Goal: Information Seeking & Learning: Learn about a topic

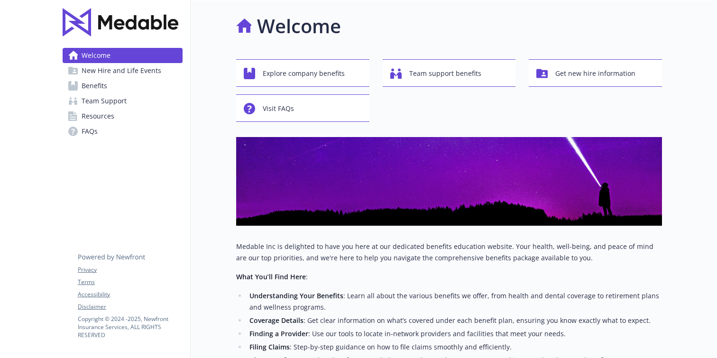
click at [107, 88] on link "Benefits" at bounding box center [123, 85] width 120 height 15
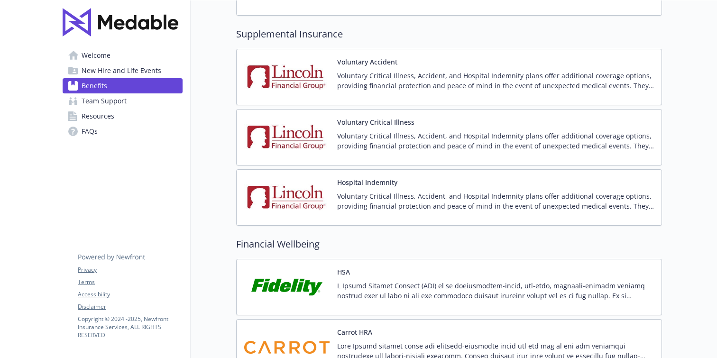
scroll to position [1187, 0]
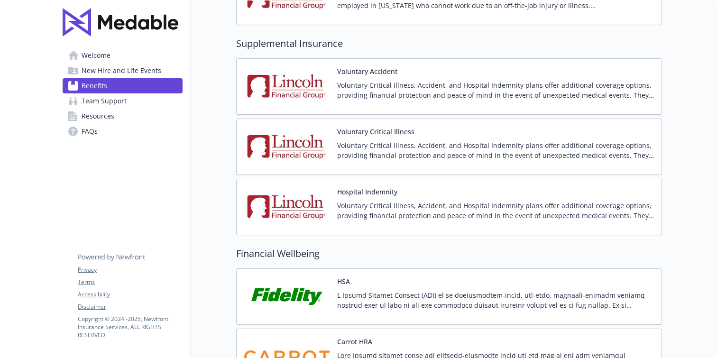
click at [414, 84] on p "Voluntary Critical Illness, Accident, and Hospital Indemnity plans offer additi…" at bounding box center [495, 90] width 317 height 20
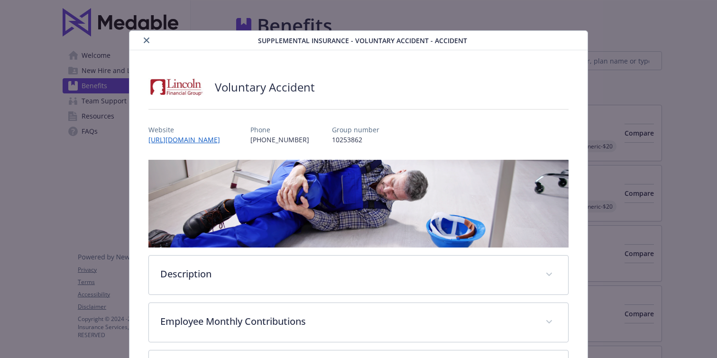
scroll to position [1187, 0]
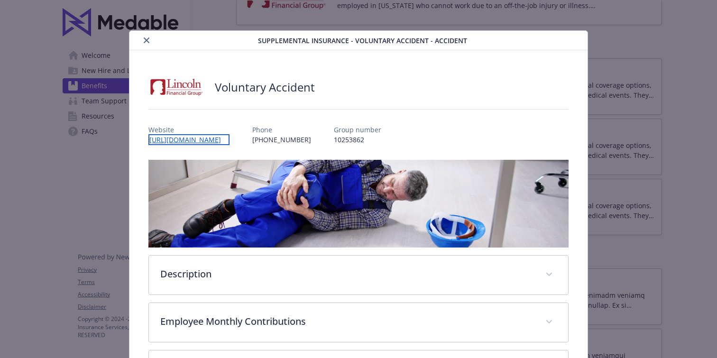
click at [230, 140] on link "[URL][DOMAIN_NAME]" at bounding box center [188, 139] width 81 height 11
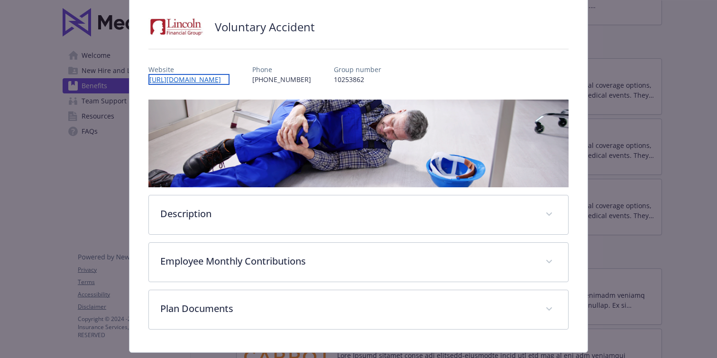
scroll to position [85, 0]
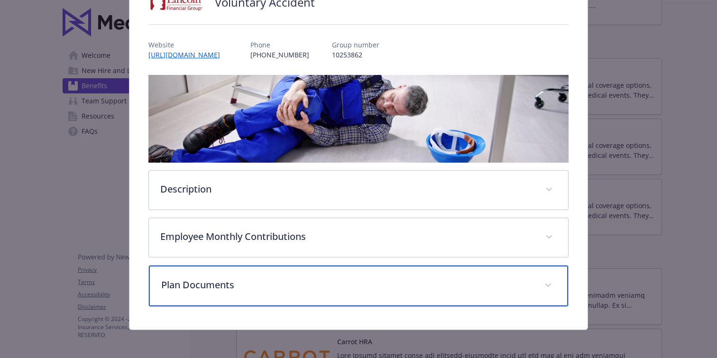
click at [434, 275] on div "Plan Documents" at bounding box center [358, 286] width 419 height 41
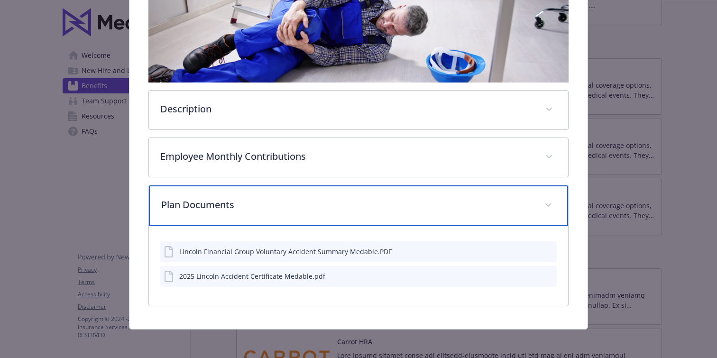
scroll to position [166, 0]
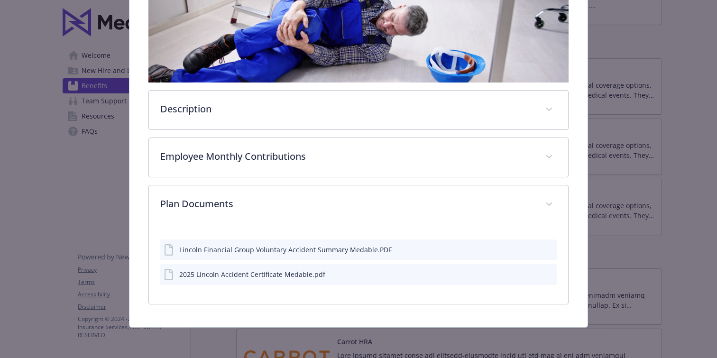
click at [516, 249] on div "Lincoln Financial Group Voluntary Accident Summary Medable.PDF" at bounding box center [358, 250] width 397 height 21
click at [285, 250] on div "Lincoln Financial Group Voluntary Accident Summary Medable.PDF" at bounding box center [285, 250] width 213 height 10
click at [163, 249] on div "Lincoln Financial Group Voluntary Accident Summary Medable.PDF" at bounding box center [358, 250] width 397 height 21
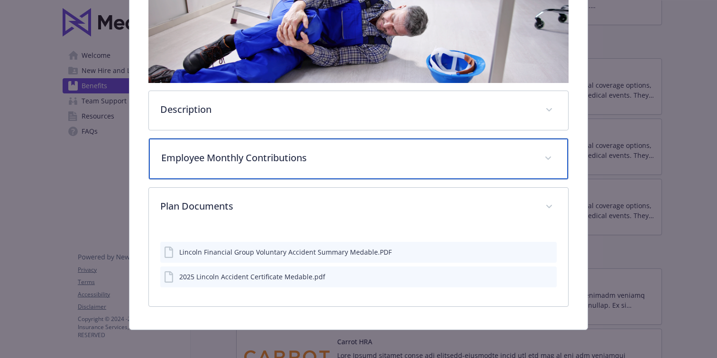
click at [550, 152] on span "details for plan Supplemental Insurance - Voluntary Accident - Accident" at bounding box center [548, 158] width 15 height 15
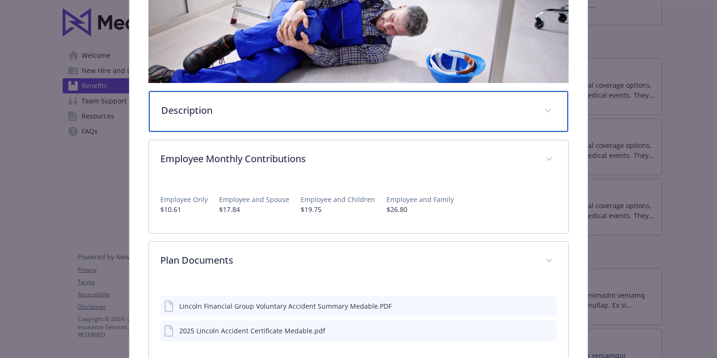
click at [553, 119] on div "Description" at bounding box center [358, 111] width 419 height 41
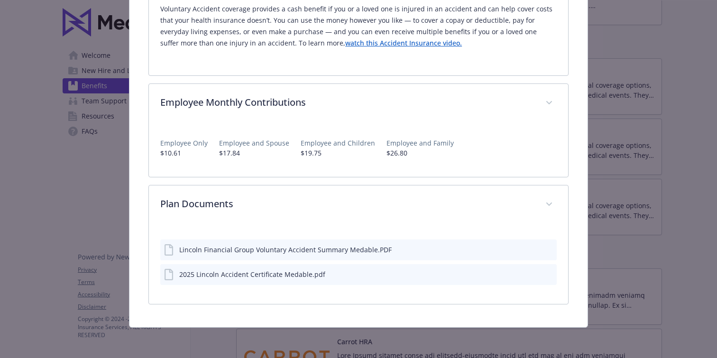
scroll to position [340, 0]
click at [336, 249] on div "Lincoln Financial Group Voluntary Accident Summary Medable.PDF" at bounding box center [285, 250] width 213 height 10
click at [546, 250] on icon "preview file" at bounding box center [548, 249] width 9 height 7
click at [549, 275] on icon "preview file" at bounding box center [548, 274] width 9 height 7
